Goal: Task Accomplishment & Management: Manage account settings

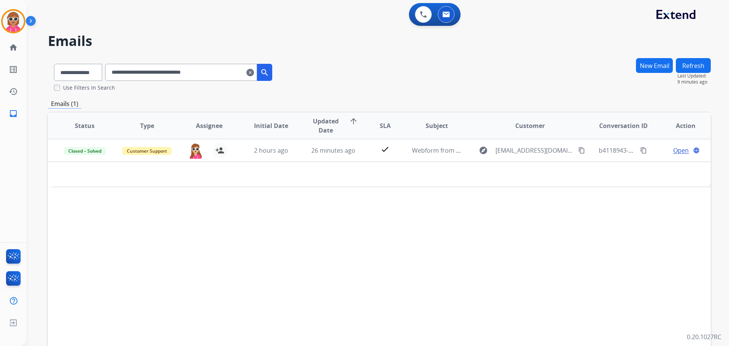
select select "**********"
click at [419, 17] on button at bounding box center [423, 14] width 17 height 17
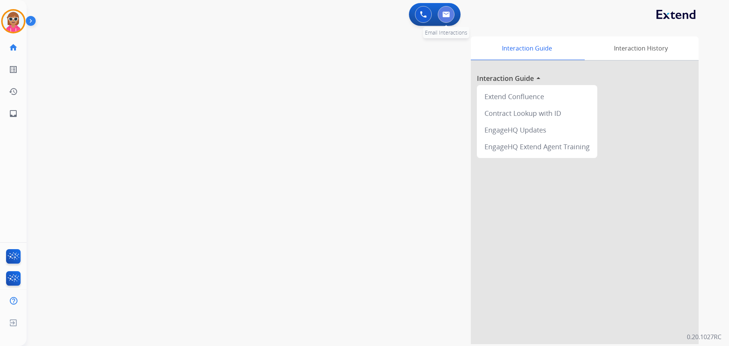
click at [449, 17] on img at bounding box center [446, 14] width 8 height 6
select select "**********"
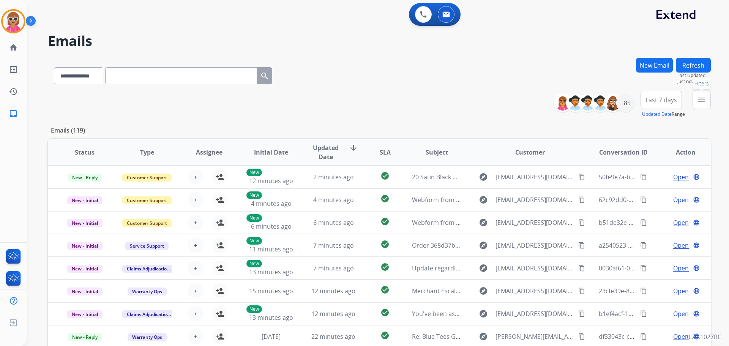
click at [705, 101] on mat-icon "menu" at bounding box center [701, 99] width 9 height 9
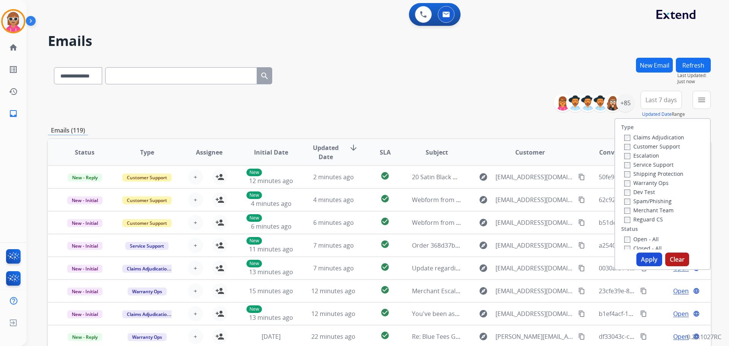
drag, startPoint x: 637, startPoint y: 147, endPoint x: 643, endPoint y: 154, distance: 9.0
click at [639, 147] on label "Customer Support" at bounding box center [652, 146] width 56 height 7
drag, startPoint x: 642, startPoint y: 172, endPoint x: 650, endPoint y: 153, distance: 20.8
click at [643, 172] on label "Shipping Protection" at bounding box center [653, 173] width 59 height 7
click at [651, 148] on label "Customer Support" at bounding box center [652, 146] width 56 height 7
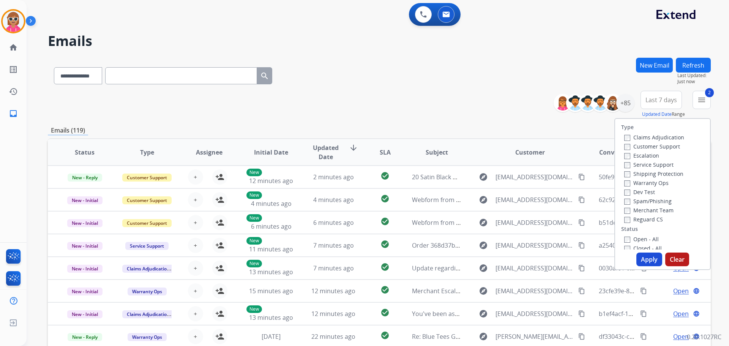
click at [643, 219] on label "Reguard CS" at bounding box center [643, 219] width 39 height 7
drag, startPoint x: 641, startPoint y: 237, endPoint x: 649, endPoint y: 249, distance: 14.4
click at [641, 237] on label "Open - All" at bounding box center [641, 238] width 35 height 7
click at [651, 257] on button "Apply" at bounding box center [649, 259] width 26 height 14
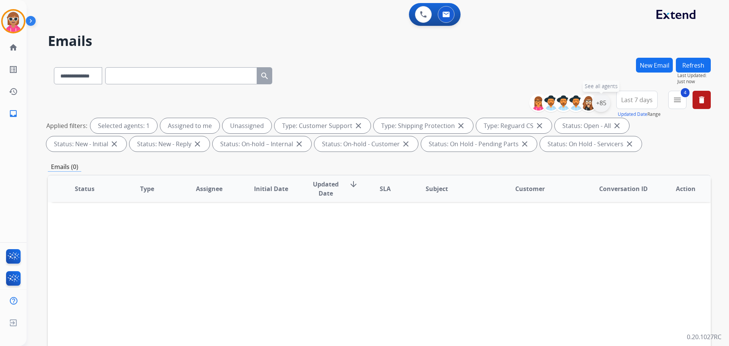
click at [604, 102] on div "+85" at bounding box center [601, 103] width 18 height 18
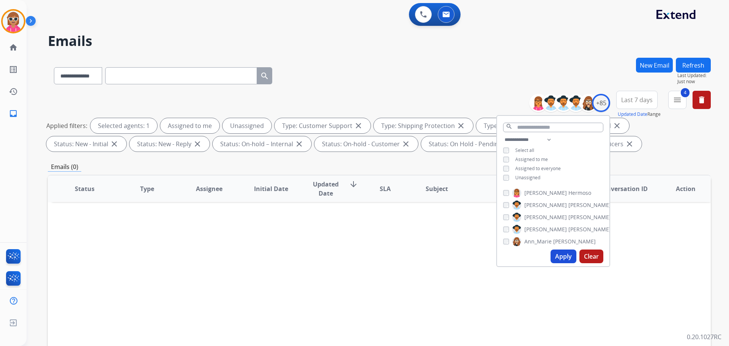
click at [530, 159] on span "Assigned to me" at bounding box center [531, 159] width 33 height 6
click at [564, 259] on button "Apply" at bounding box center [563, 256] width 26 height 14
